Goal: Navigation & Orientation: Find specific page/section

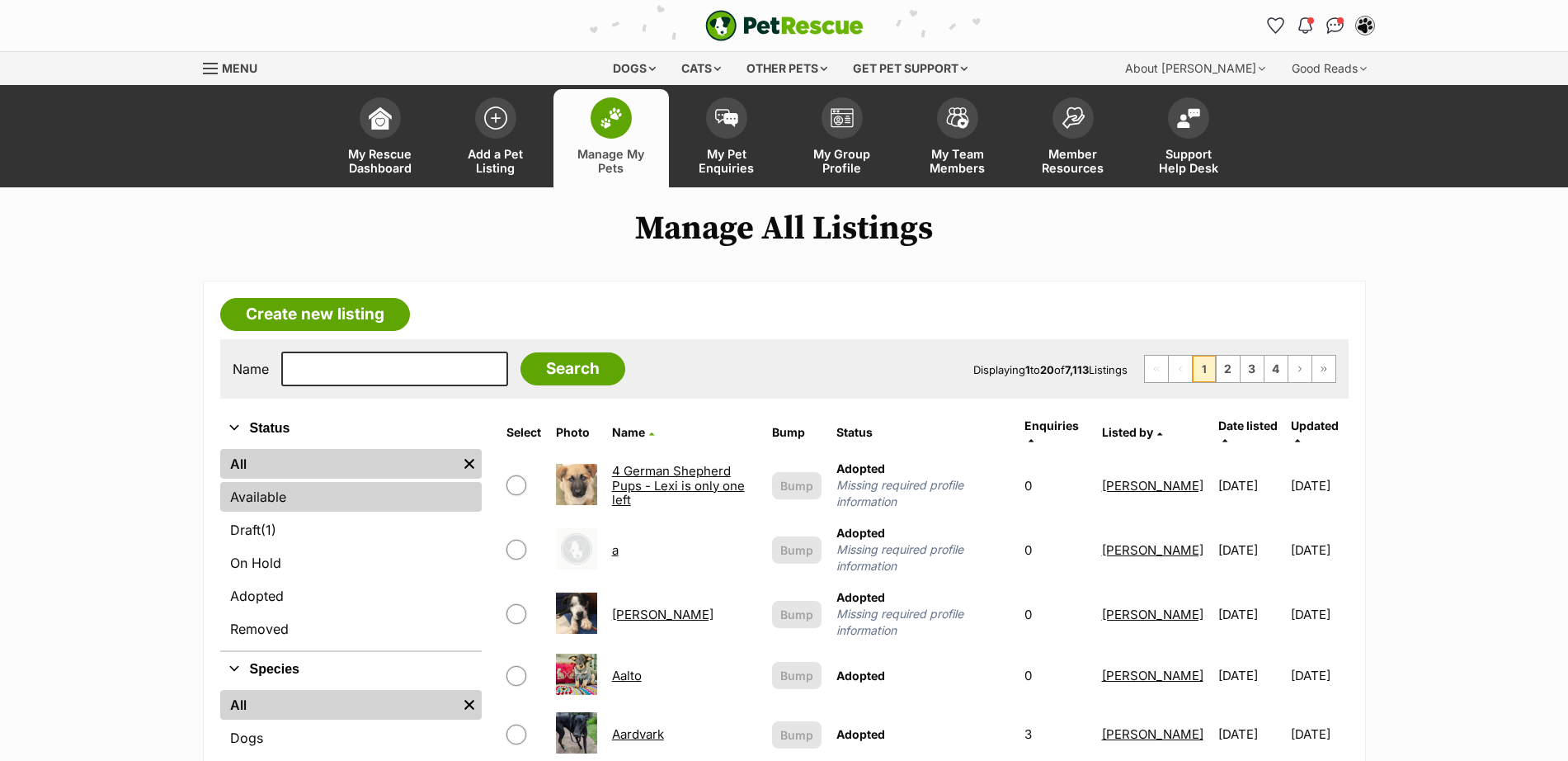
click at [267, 489] on link "Available" at bounding box center [351, 496] width 261 height 30
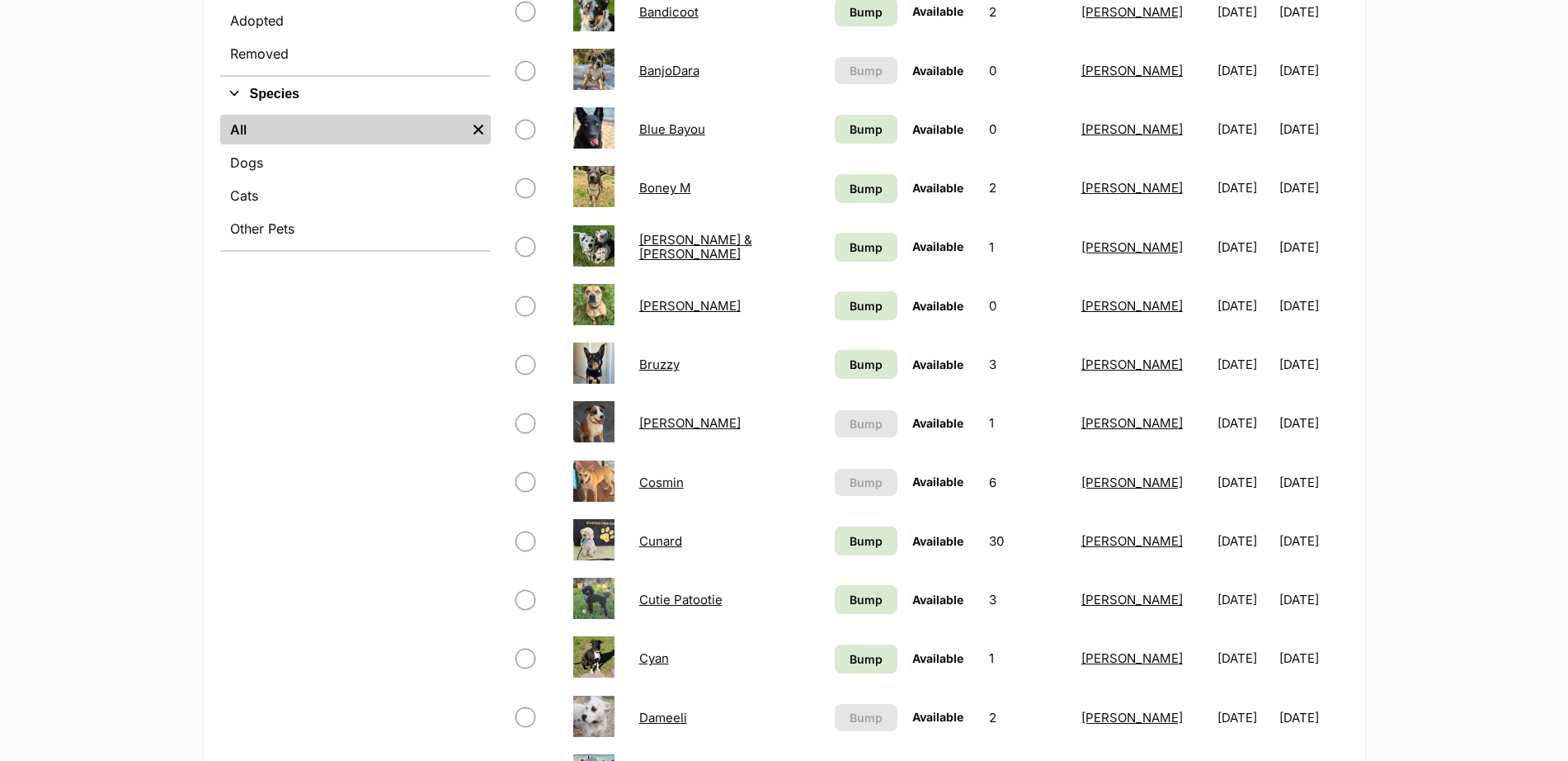
scroll to position [585, 0]
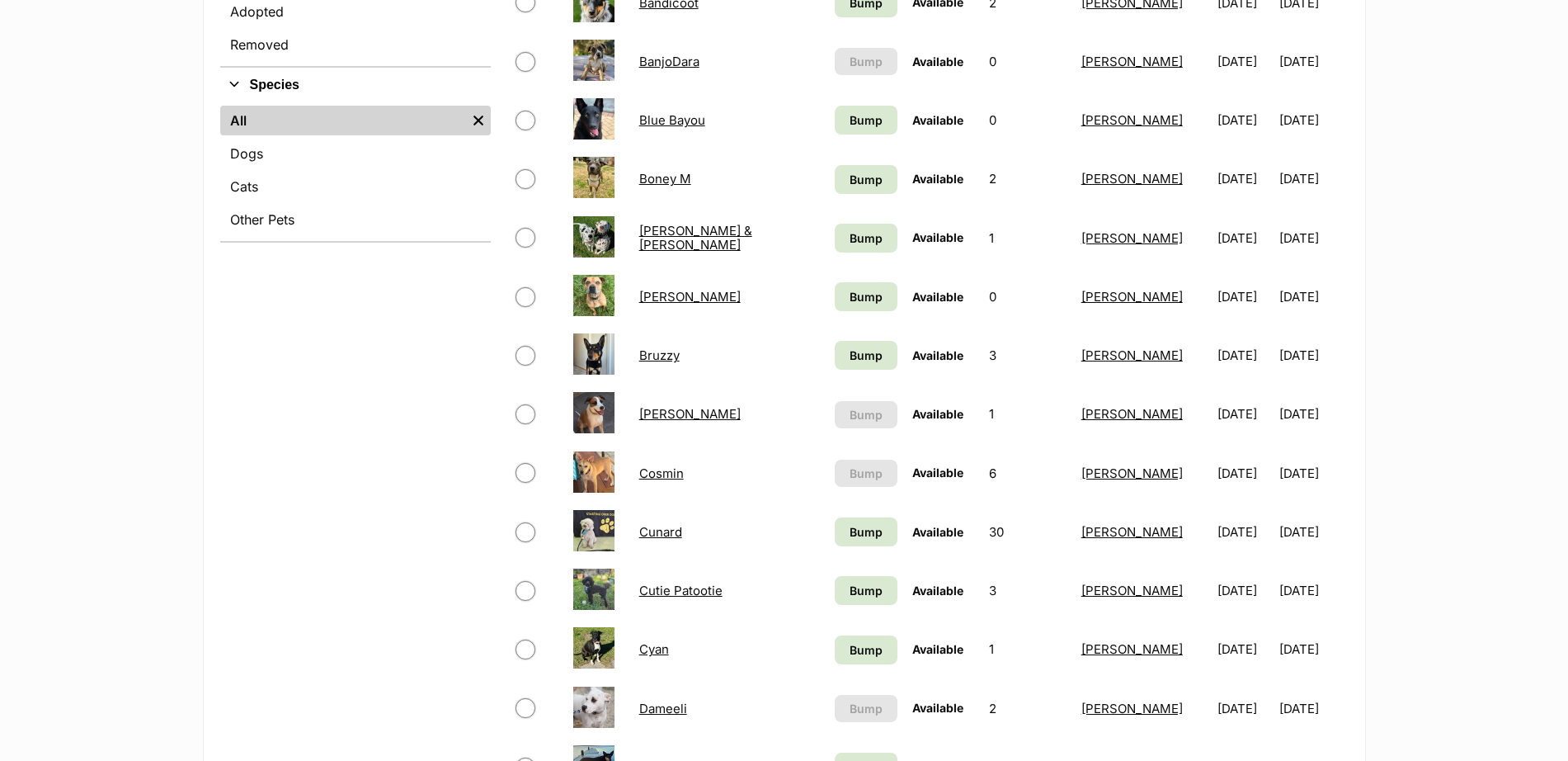
drag, startPoint x: 1579, startPoint y: 132, endPoint x: 1583, endPoint y: 288, distance: 156.1
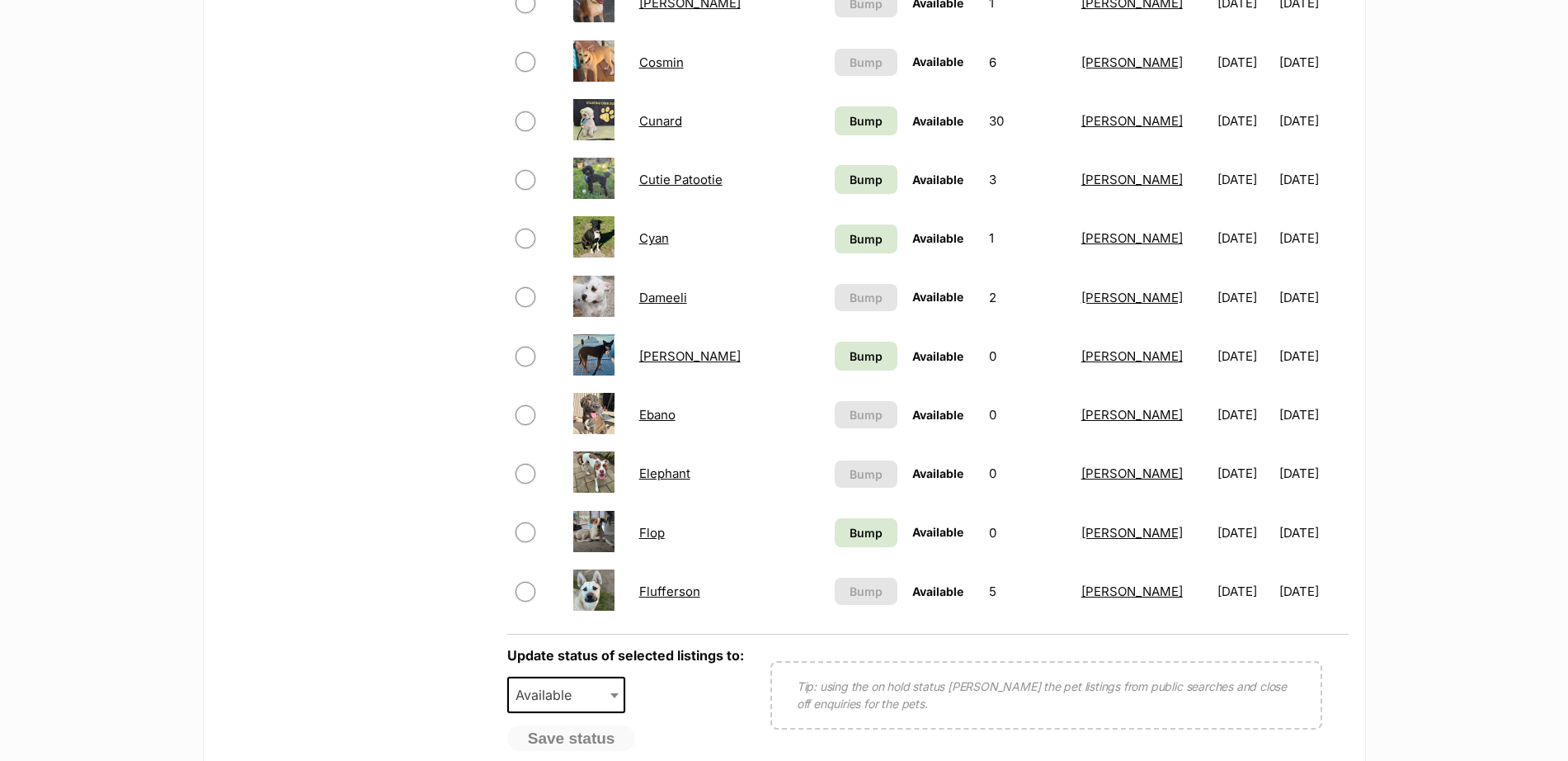
scroll to position [1076, 0]
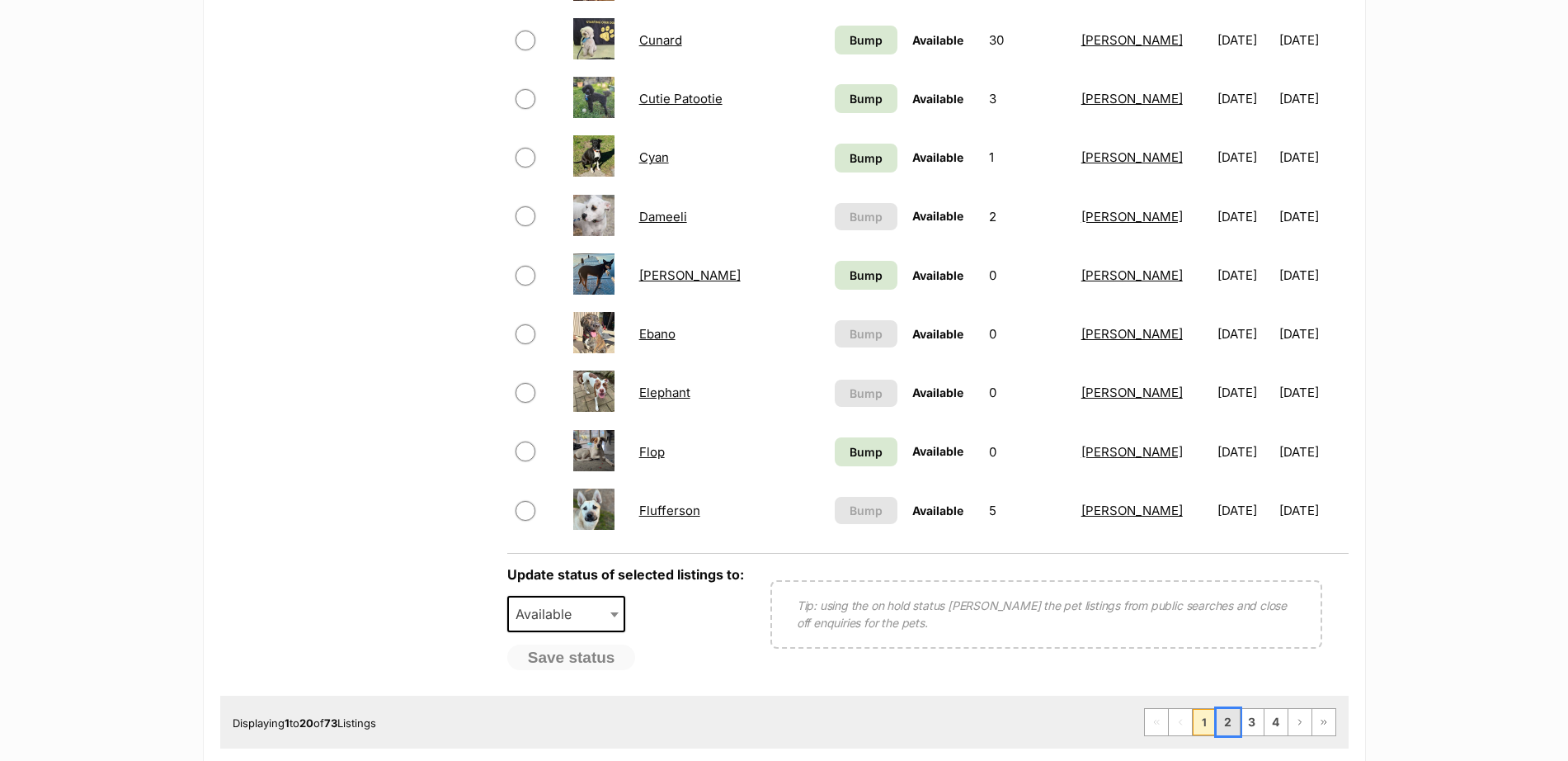
click at [1227, 731] on link "2" at bounding box center [1228, 722] width 23 height 26
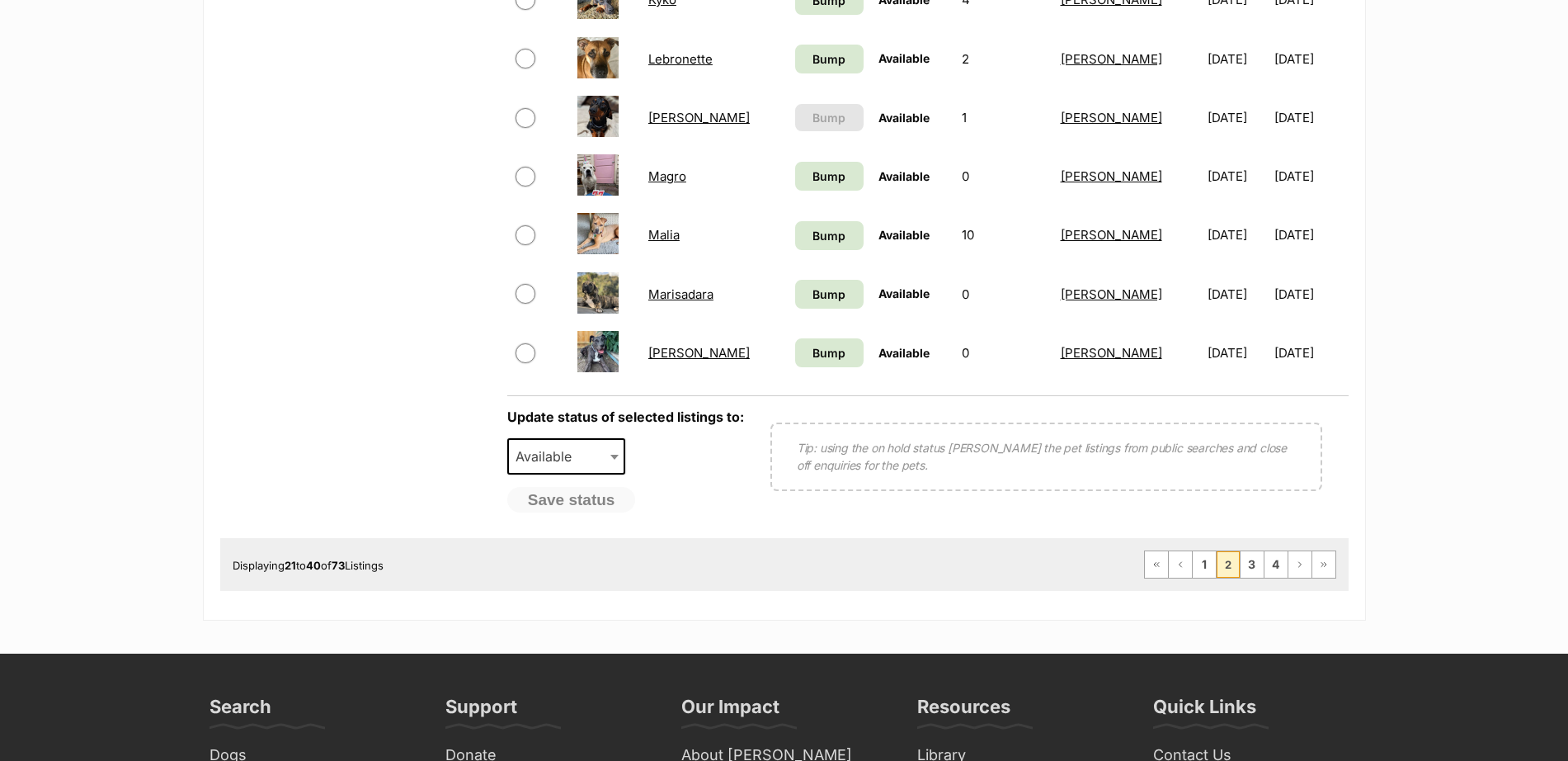
scroll to position [1376, 0]
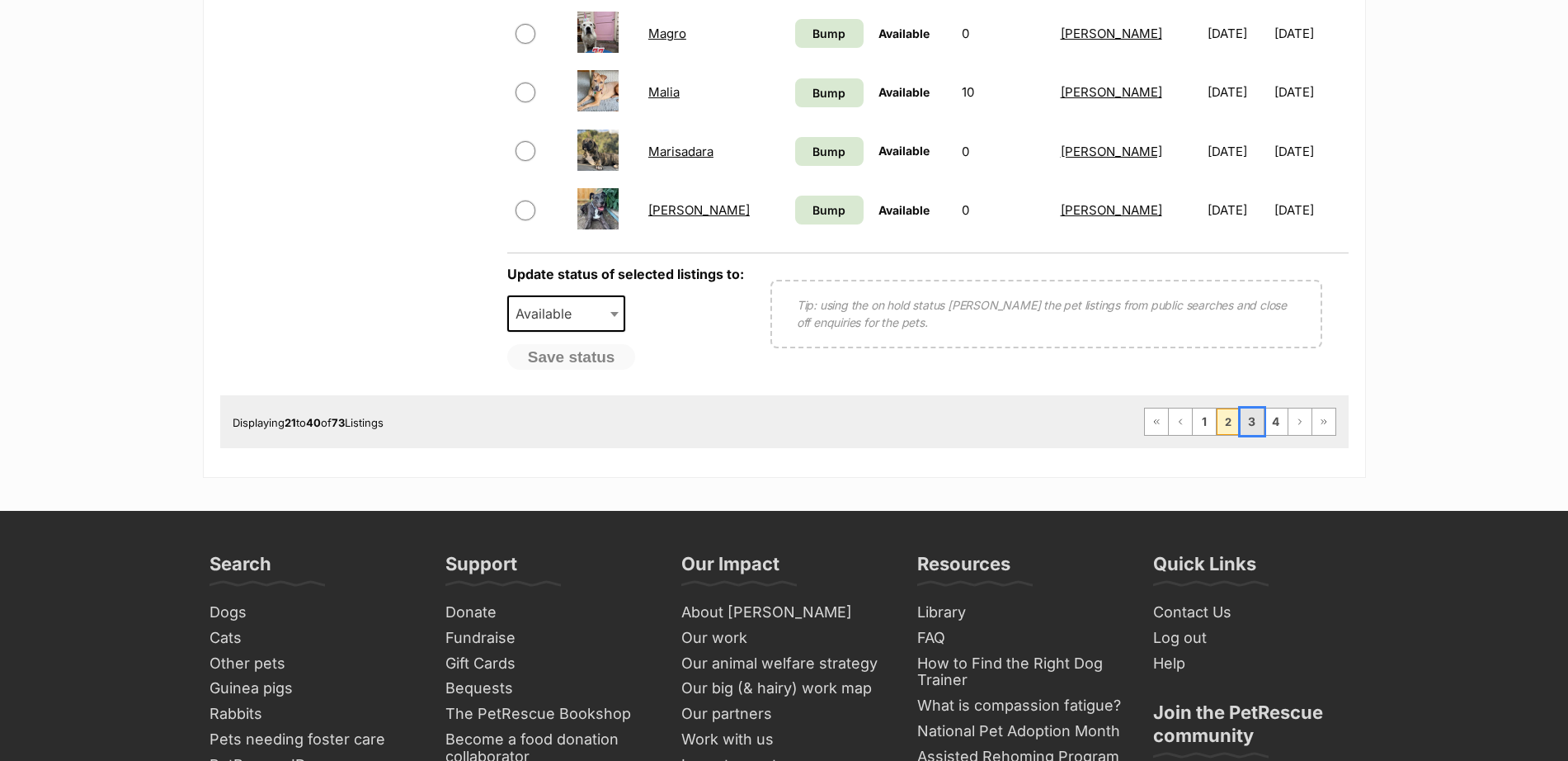
click at [1250, 427] on link "3" at bounding box center [1252, 421] width 23 height 26
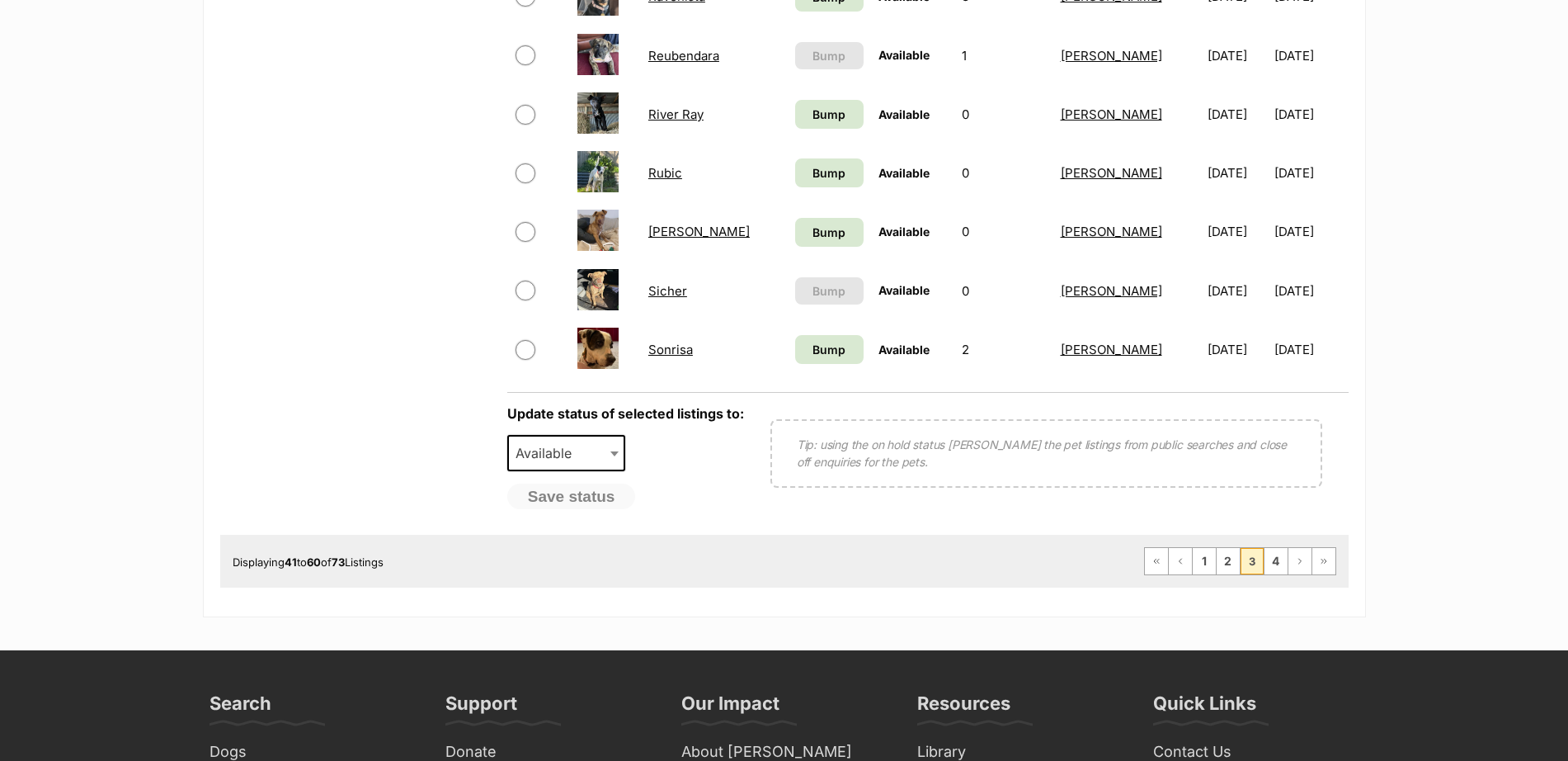
scroll to position [1249, 0]
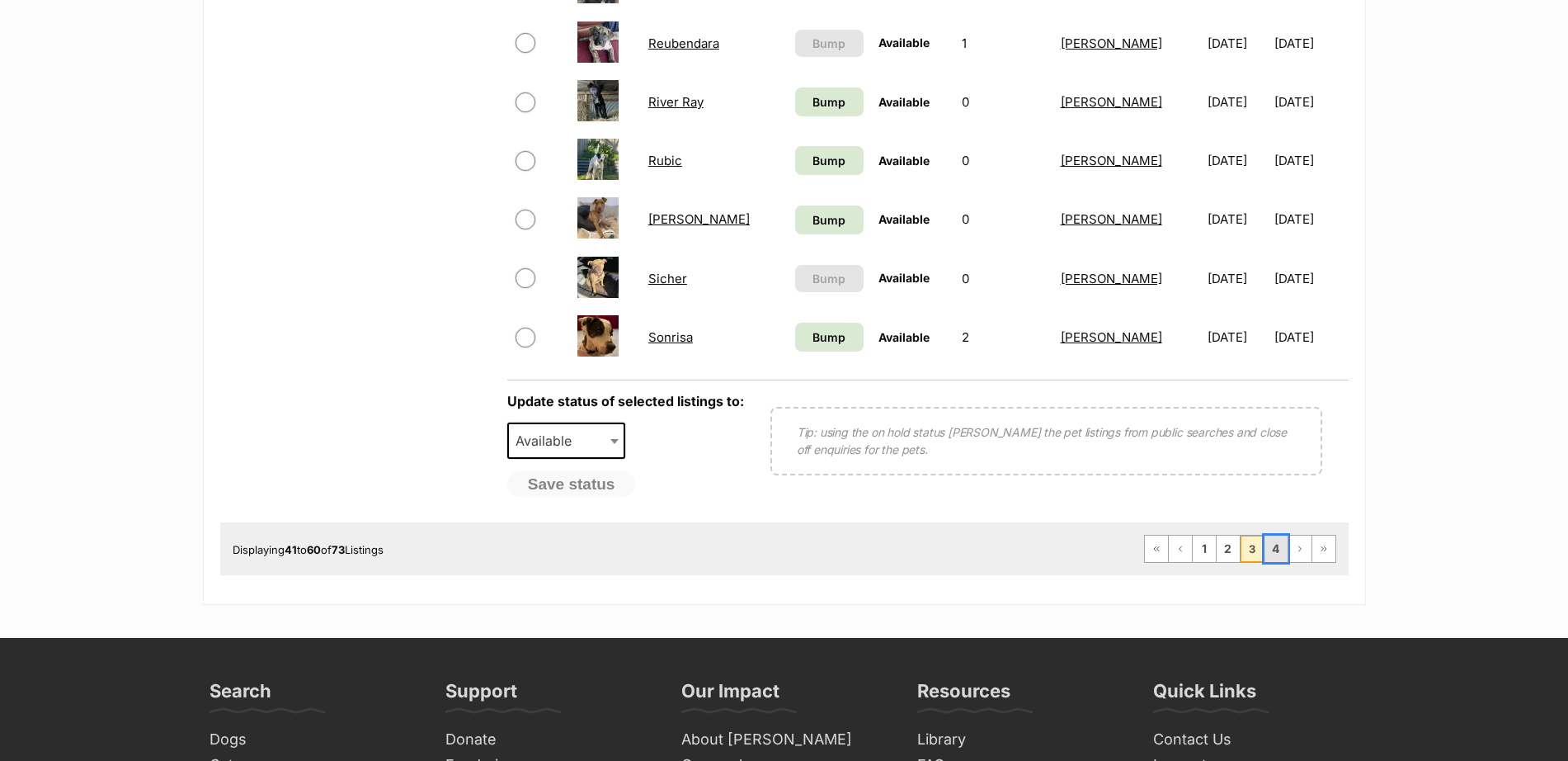
click at [1270, 548] on link "4" at bounding box center [1276, 548] width 23 height 26
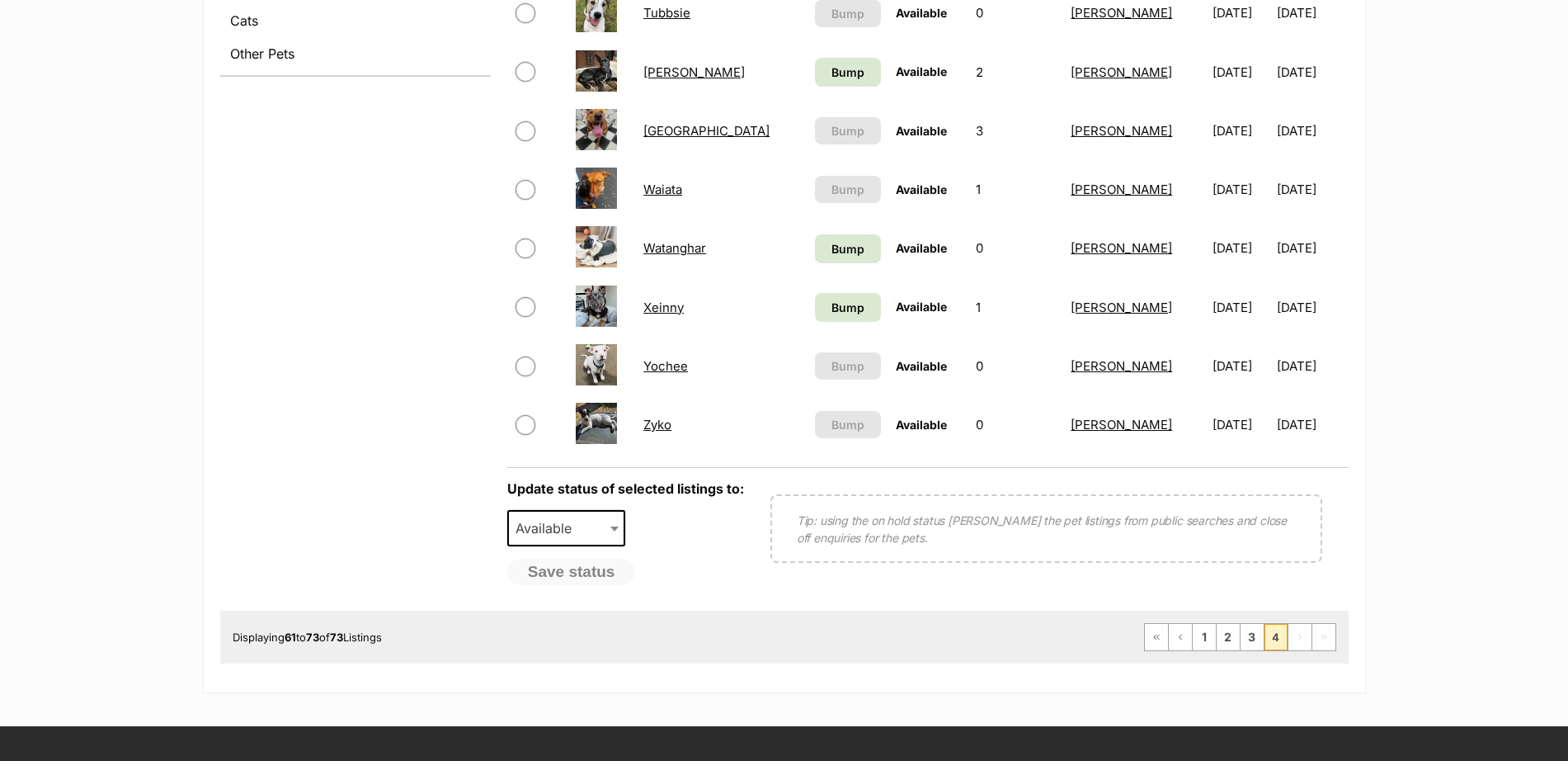
scroll to position [817, 0]
